Goal: Transaction & Acquisition: Book appointment/travel/reservation

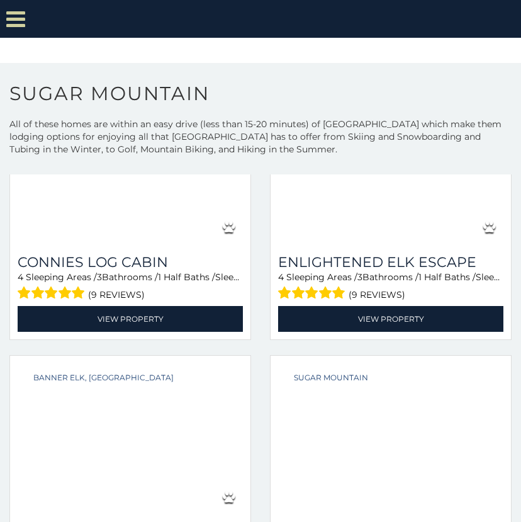
scroll to position [280, 0]
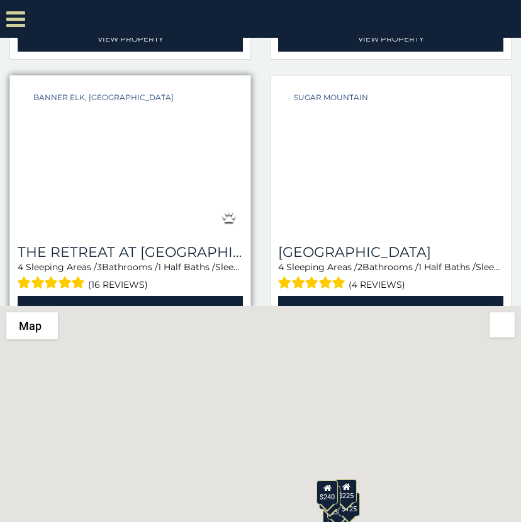
click at [224, 261] on div "4 Sleeping Areas / 3 Bathrooms / 1 Half Baths / Sleeps: 12 (16 reviews)" at bounding box center [130, 277] width 225 height 32
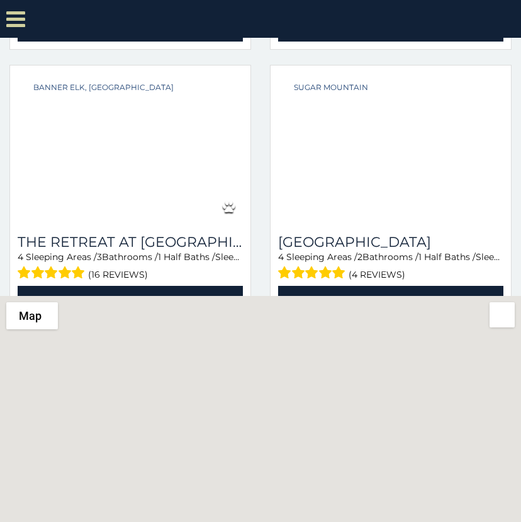
scroll to position [285, 0]
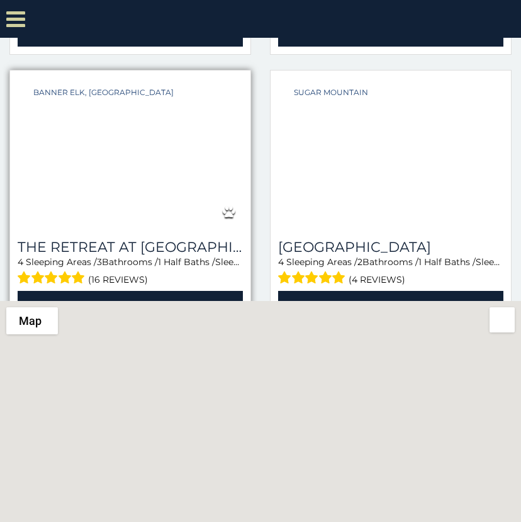
click at [240, 283] on div "(16 reviews)" at bounding box center [130, 278] width 225 height 20
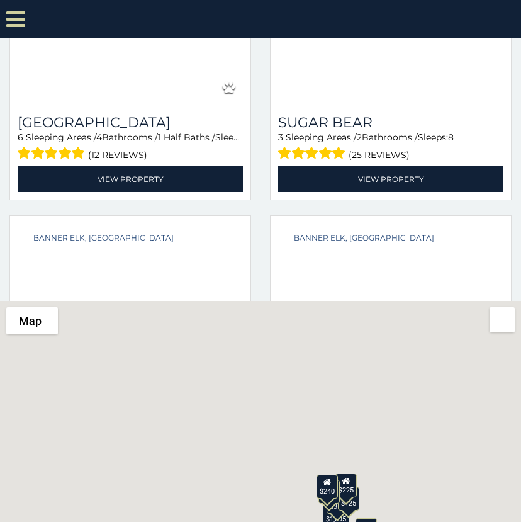
scroll to position [1333, 0]
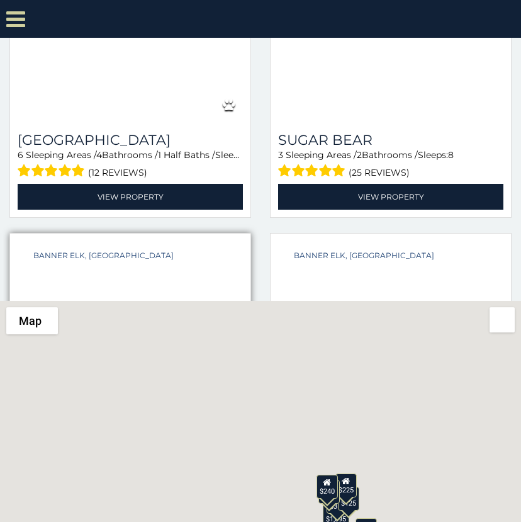
click at [247, 235] on div "Banner Elk, [GEOGRAPHIC_DATA] from $345 daily [GEOGRAPHIC_DATA] 6 Sleeping Area…" at bounding box center [130, 360] width 242 height 255
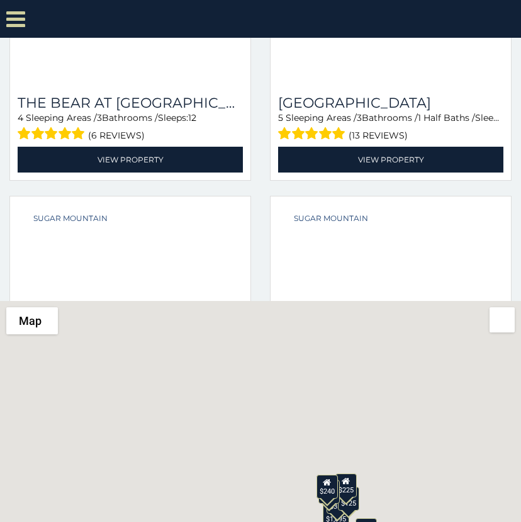
scroll to position [0, 0]
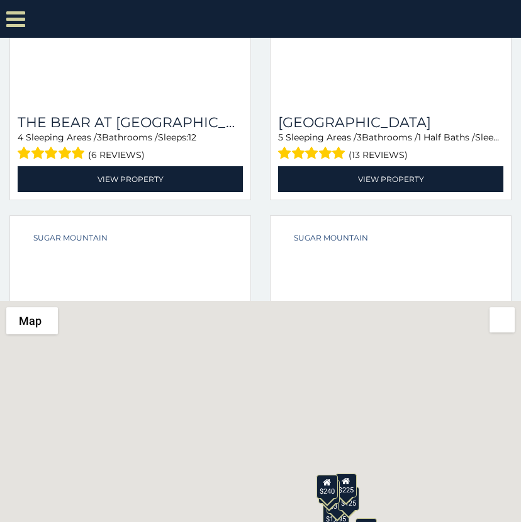
click at [200, 318] on div "$375 $350 $350 $200 $375 $195 $265 $190 $175 $155 $290 $175 $345 $1,095 $195 $2…" at bounding box center [260, 507] width 521 height 412
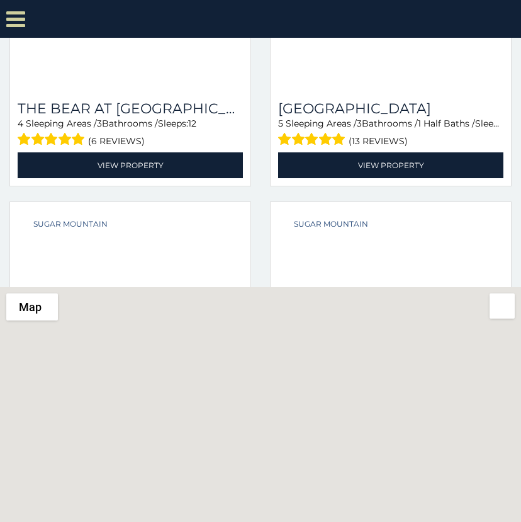
scroll to position [261, 0]
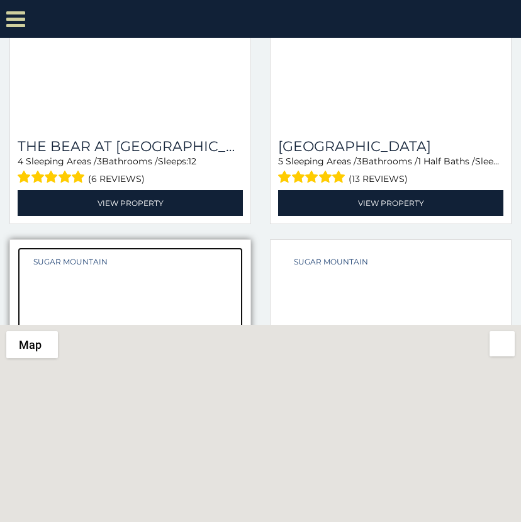
click at [219, 314] on div at bounding box center [130, 322] width 225 height 151
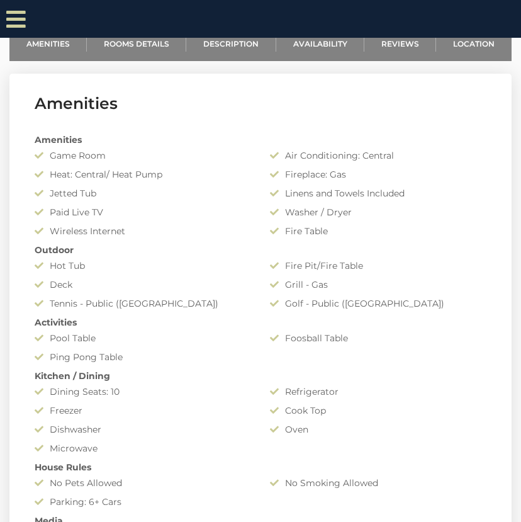
scroll to position [2003, 0]
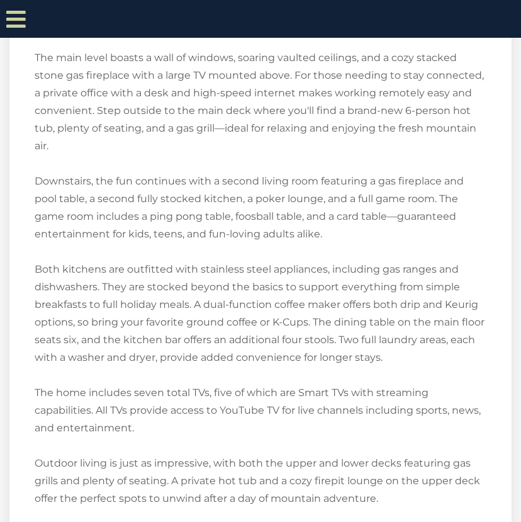
click at [337, 261] on div "The Bird’s Nest at Sugar Mountain | Luxury Retreat with Views, Game Rooms & Hot…" at bounding box center [261, 216] width 452 height 1216
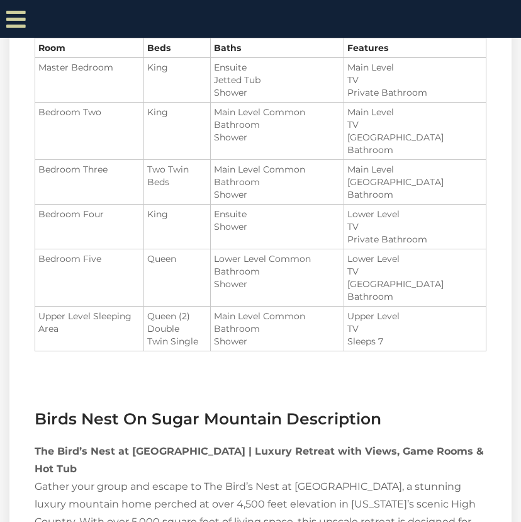
scroll to position [1729, 0]
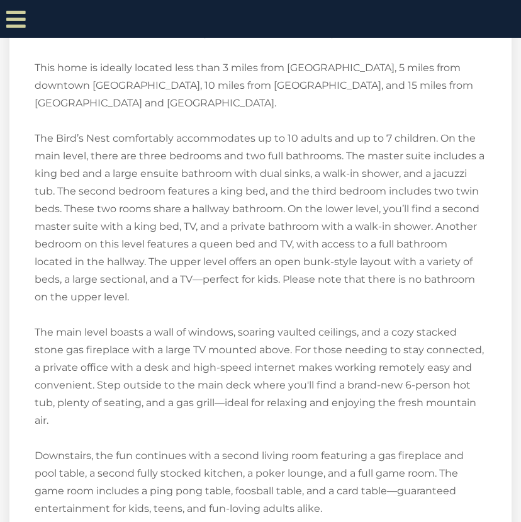
click at [227, 261] on div "The Bird’s Nest at Sugar Mountain | Luxury Retreat with Views, Game Rooms & Hot…" at bounding box center [261, 491] width 452 height 1216
click at [278, 67] on div "The Bird’s Nest at Sugar Mountain | Luxury Retreat with Views, Game Rooms & Hot…" at bounding box center [261, 491] width 452 height 1216
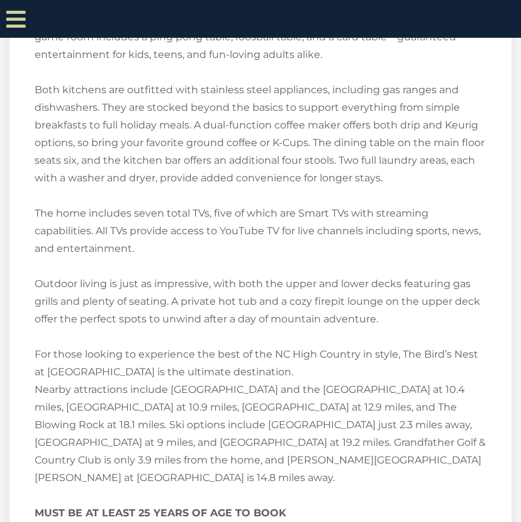
click at [284, 261] on div "The Bird’s Nest at Sugar Mountain | Luxury Retreat with Views, Game Rooms & Hot…" at bounding box center [261, 37] width 452 height 1216
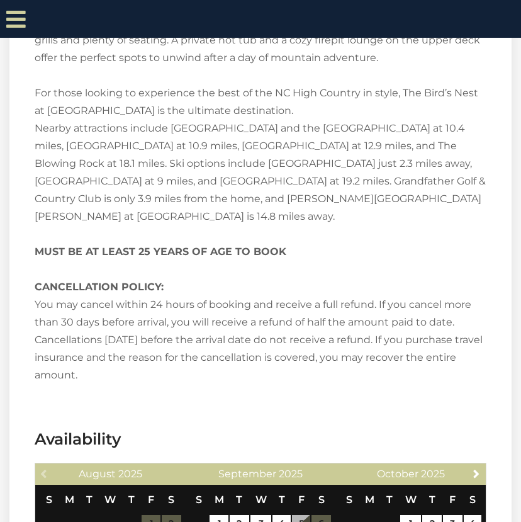
scroll to position [2535, 0]
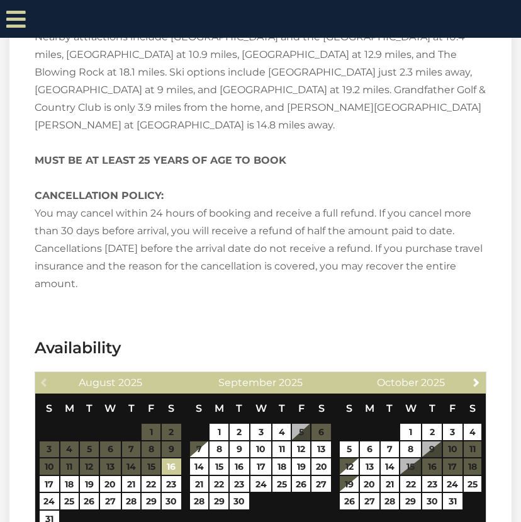
click at [157, 166] on strong "MUST BE AT LEAST 25 YEARS OF AGE TO BOOK CANCELLATION POLICY:" at bounding box center [161, 177] width 252 height 47
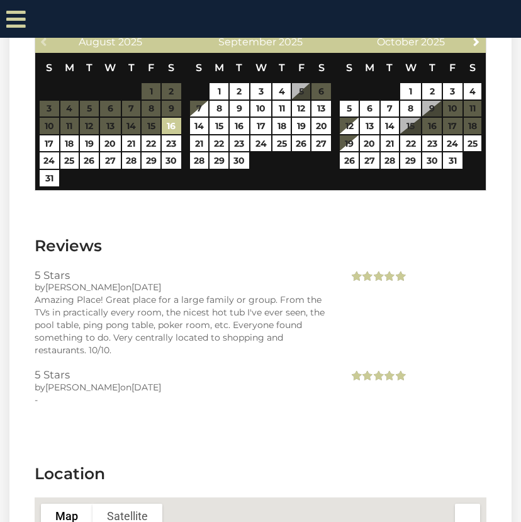
scroll to position [2109, 0]
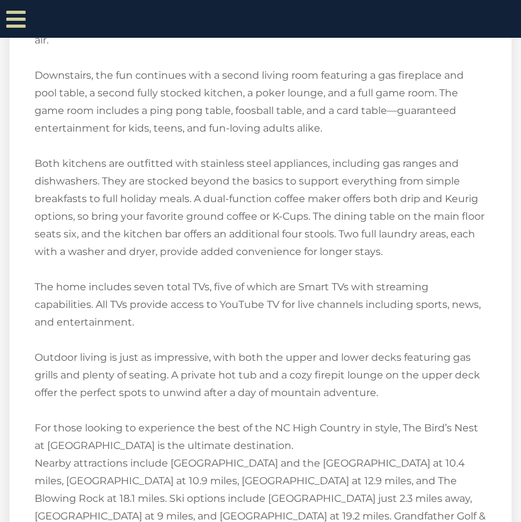
click at [257, 261] on div "The Bird’s Nest at Sugar Mountain | Luxury Retreat with Views, Game Rooms & Hot…" at bounding box center [261, 111] width 452 height 1216
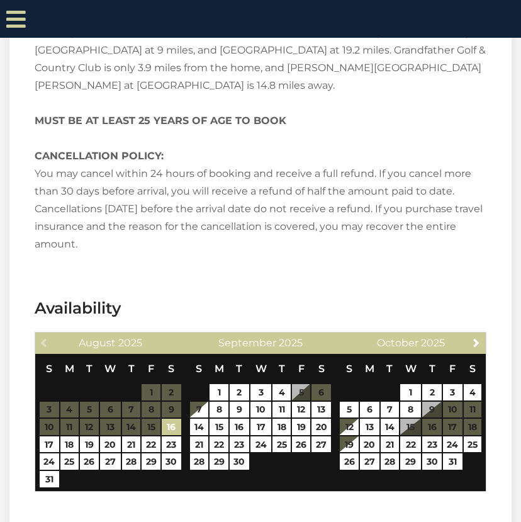
scroll to position [1761, 0]
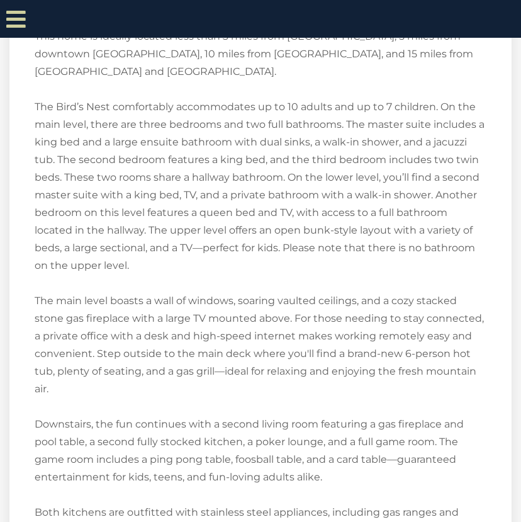
click at [205, 261] on div "The Bird’s Nest at Sugar Mountain | Luxury Retreat with Views, Game Rooms & Hot…" at bounding box center [261, 459] width 452 height 1216
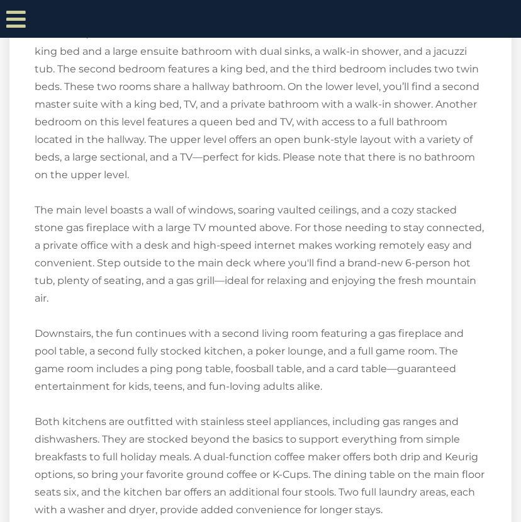
scroll to position [1746, 0]
